Goal: Information Seeking & Learning: Find specific fact

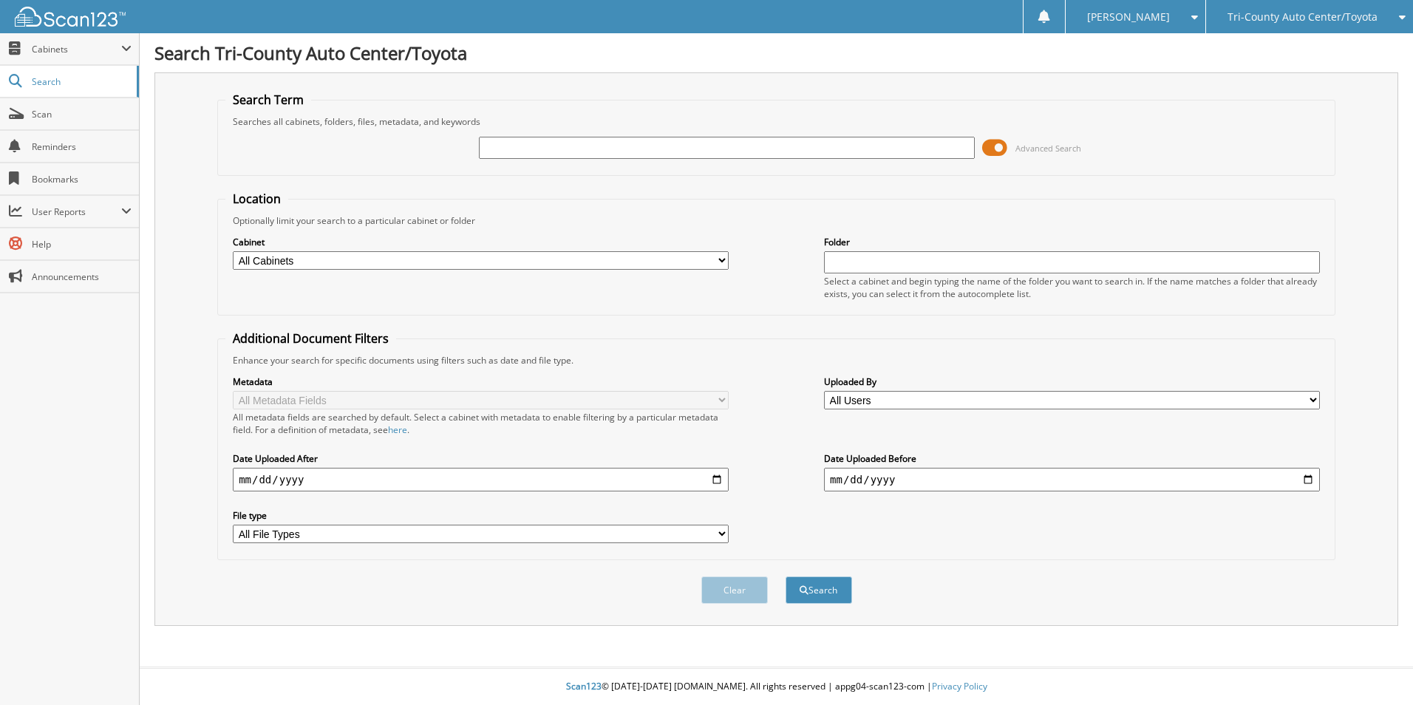
click at [582, 149] on input "text" at bounding box center [727, 148] width 496 height 22
type input "122126"
click at [786, 577] on button "Search" at bounding box center [819, 590] width 67 height 27
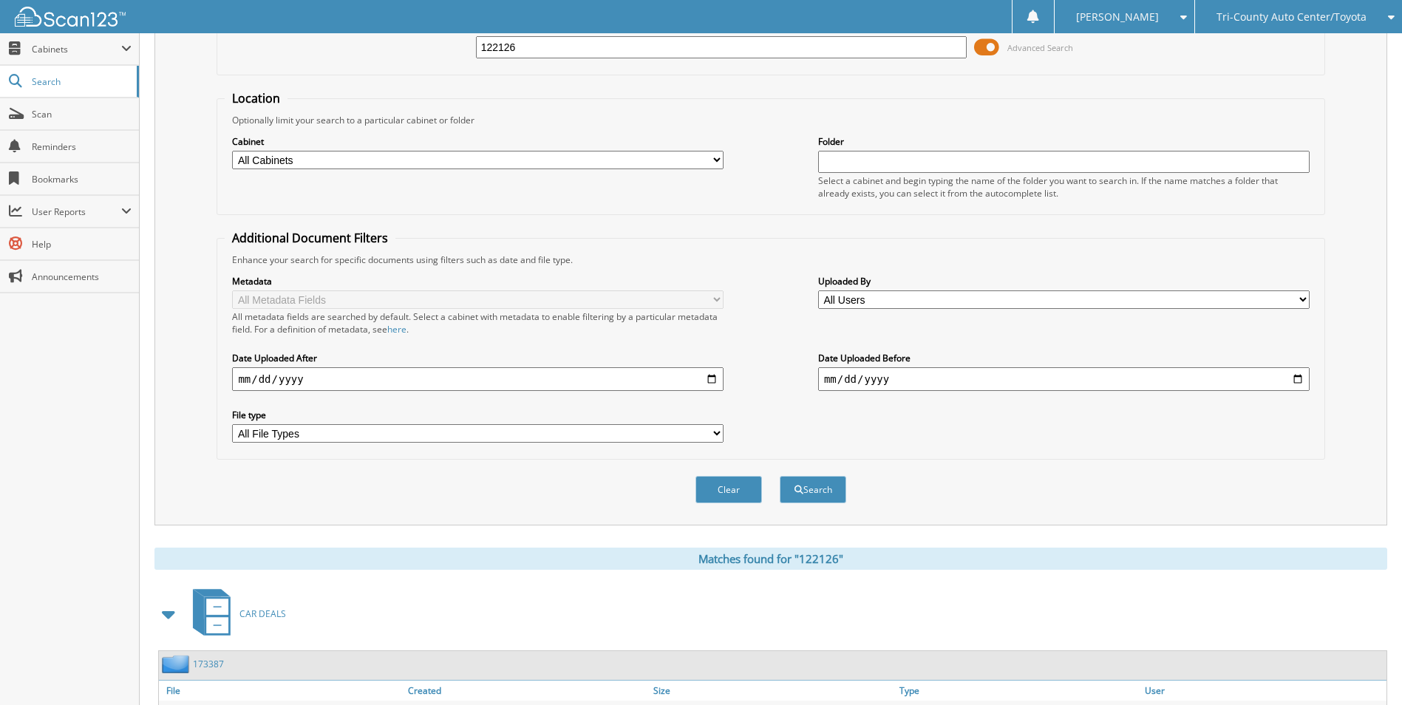
scroll to position [323, 0]
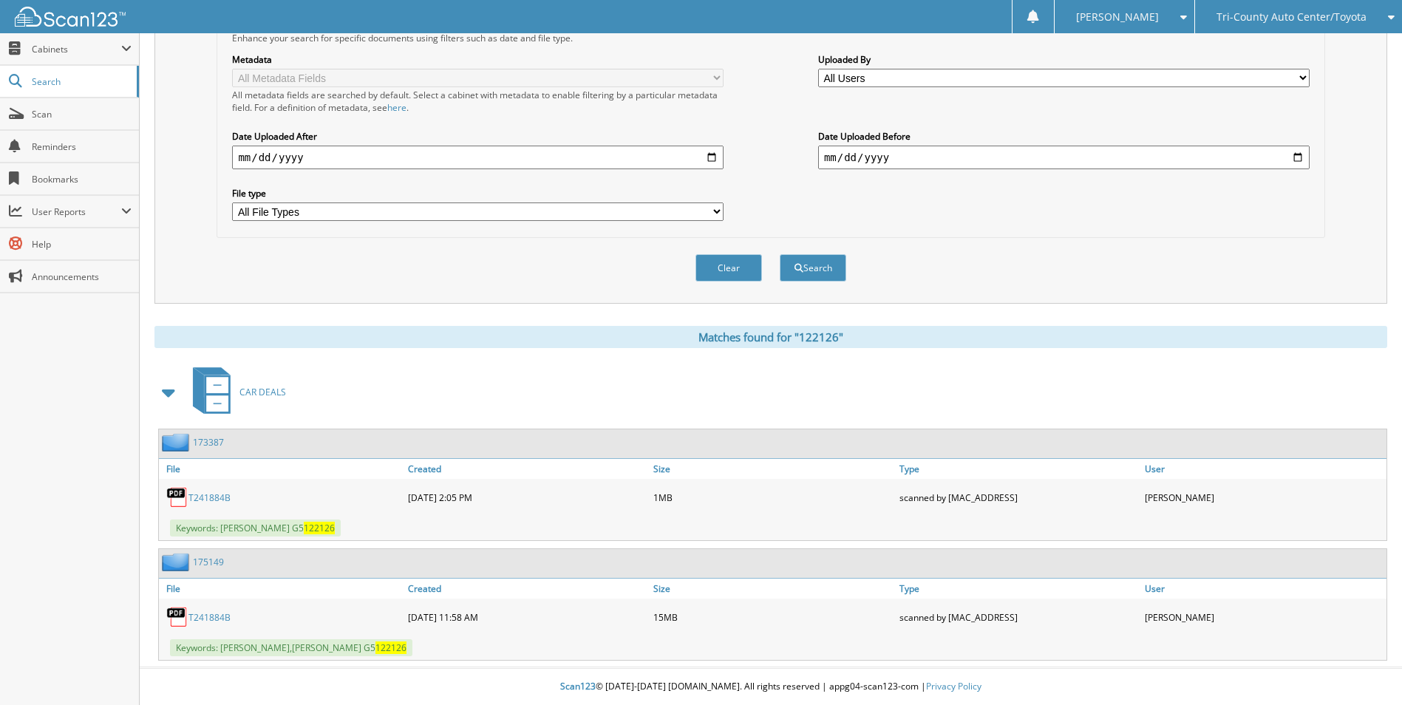
click at [206, 614] on link "T241884B" at bounding box center [209, 617] width 42 height 13
